Goal: Check status: Check status

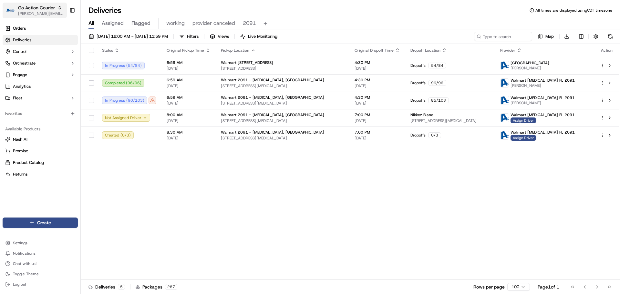
click at [29, 14] on span "[PERSON_NAME][EMAIL_ADDRESS][DOMAIN_NAME]" at bounding box center [41, 13] width 46 height 5
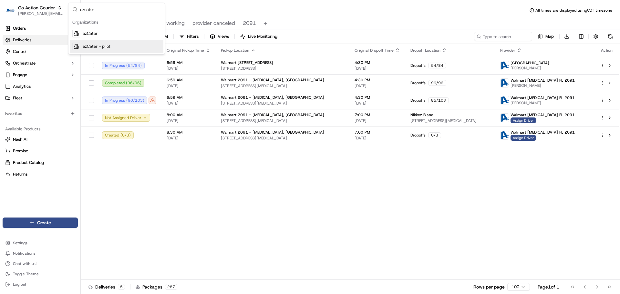
type input "ezcater"
click at [125, 36] on div "ezCater" at bounding box center [117, 33] width 94 height 13
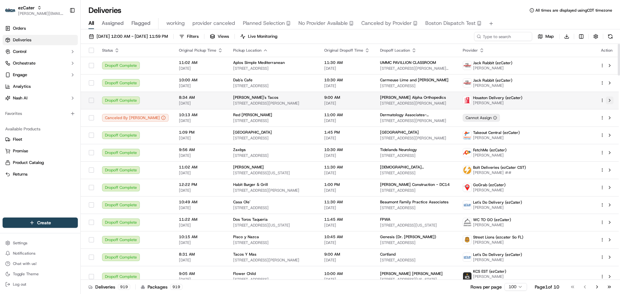
click at [610, 101] on button at bounding box center [610, 101] width 8 height 8
